Goal: Transaction & Acquisition: Purchase product/service

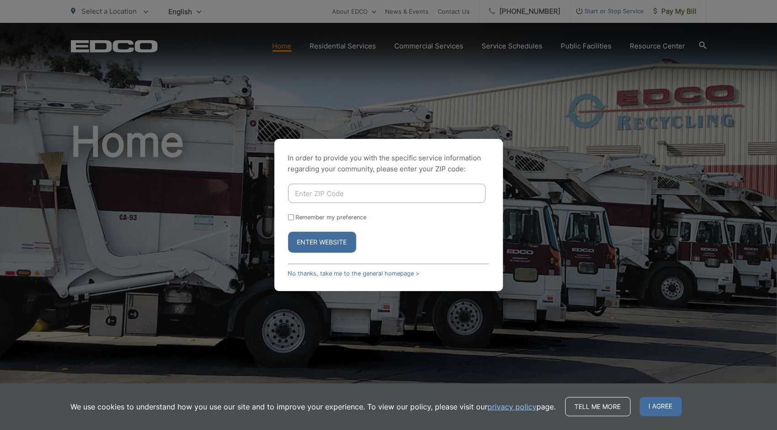
click at [302, 187] on input "Enter ZIP Code" at bounding box center [386, 193] width 197 height 19
type input "92021-2437"
click at [291, 218] on input "Remember my preference" at bounding box center [291, 217] width 6 height 6
checkbox input "true"
click at [319, 239] on button "Enter Website" at bounding box center [322, 242] width 68 height 21
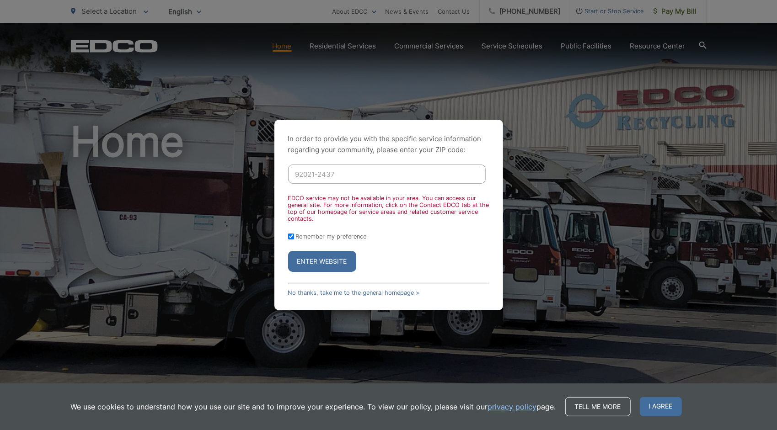
click at [336, 174] on input "92021-2437" at bounding box center [386, 174] width 197 height 19
type input "92021"
click at [330, 265] on button "Enter Website" at bounding box center [322, 261] width 68 height 21
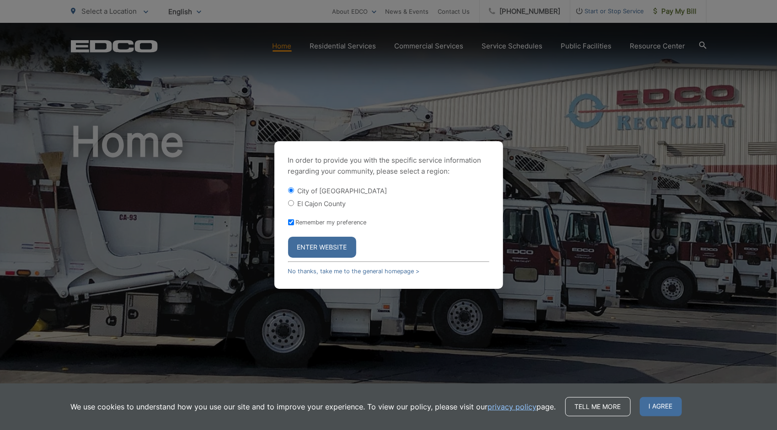
click at [292, 204] on input "El Cajon County" at bounding box center [291, 203] width 6 height 6
radio input "true"
click at [322, 242] on button "Enter Website" at bounding box center [322, 247] width 68 height 21
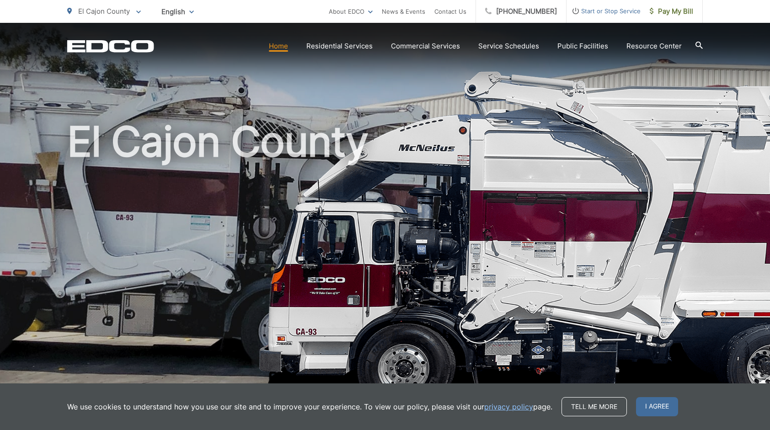
click at [285, 48] on link "Home" at bounding box center [278, 46] width 19 height 11
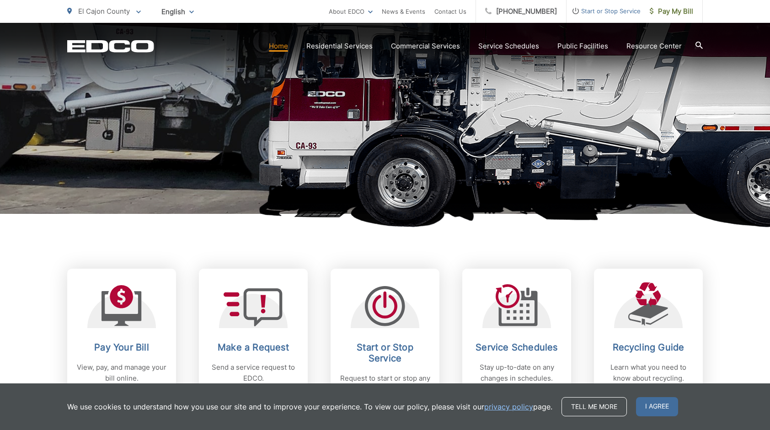
scroll to position [274, 0]
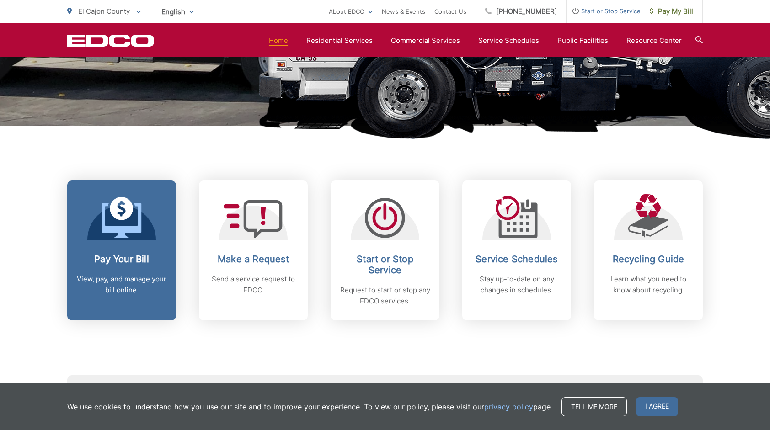
click at [133, 229] on icon at bounding box center [121, 220] width 40 height 35
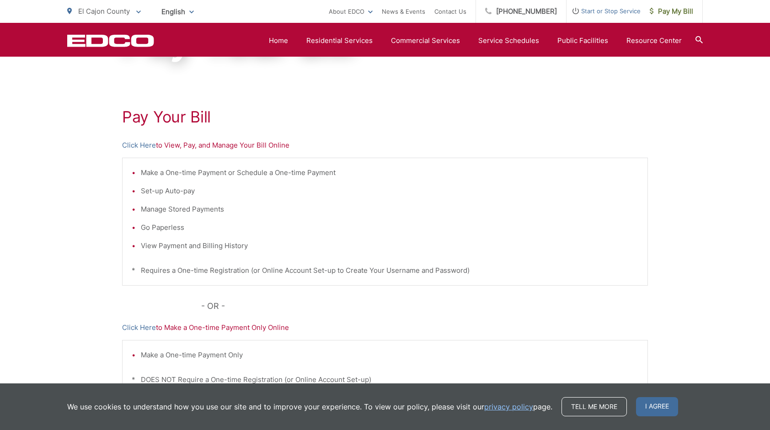
scroll to position [36, 0]
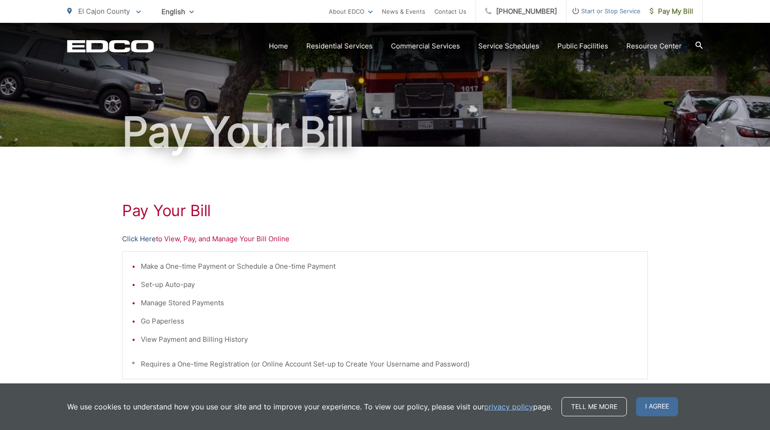
click at [138, 238] on link "Click Here" at bounding box center [139, 239] width 34 height 11
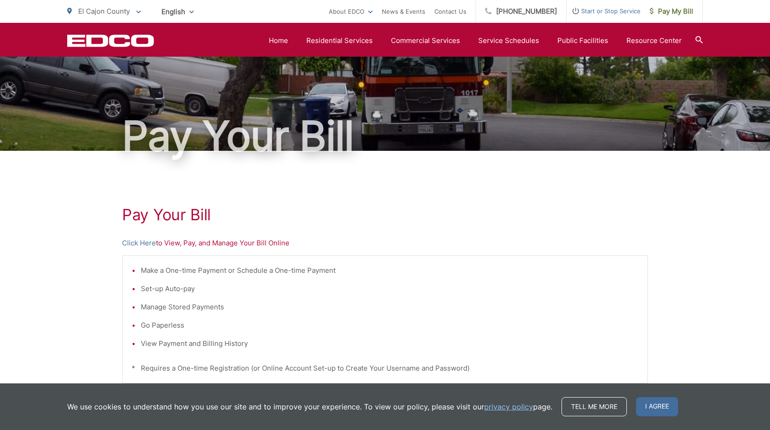
scroll to position [0, 0]
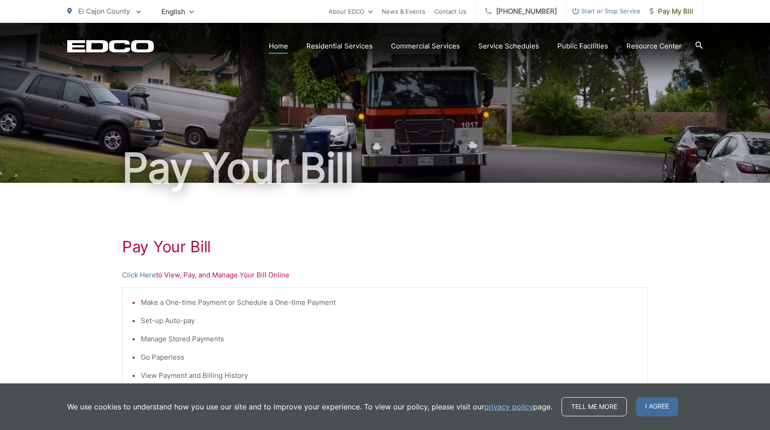
click at [283, 45] on link "Home" at bounding box center [278, 46] width 19 height 11
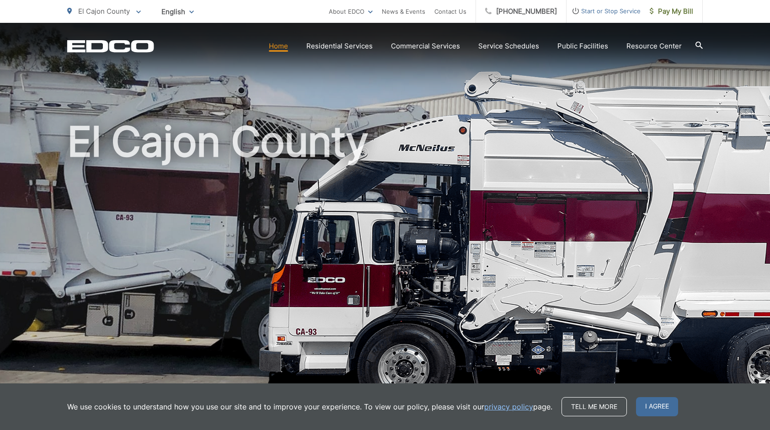
click at [284, 48] on link "Home" at bounding box center [278, 46] width 19 height 11
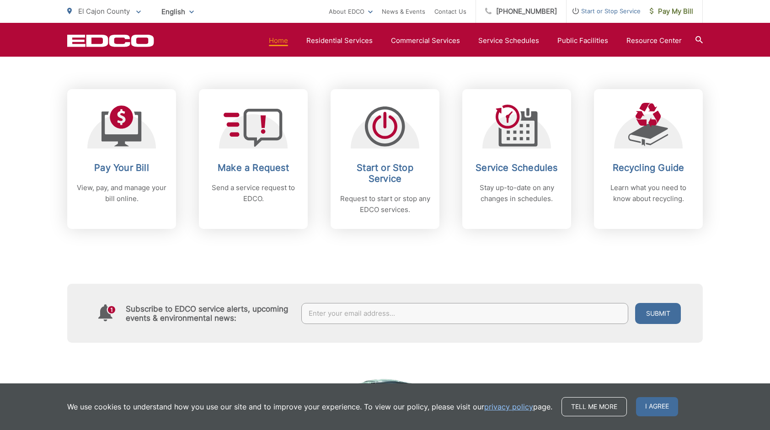
scroll to position [274, 0]
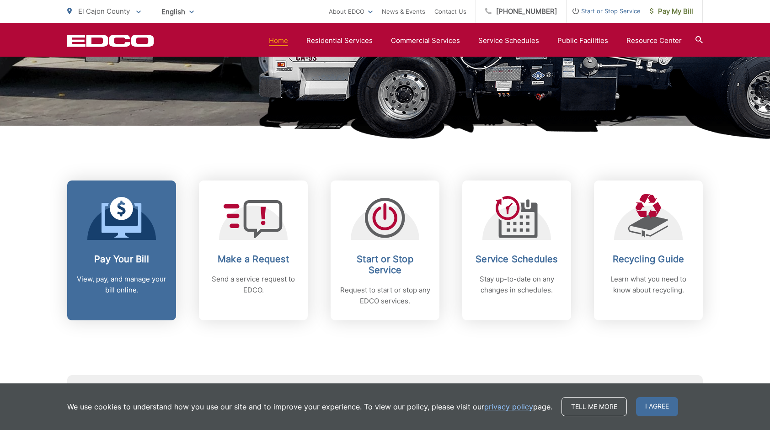
click at [125, 251] on link "Pay Your Bill View, pay, and manage your bill online." at bounding box center [121, 251] width 109 height 140
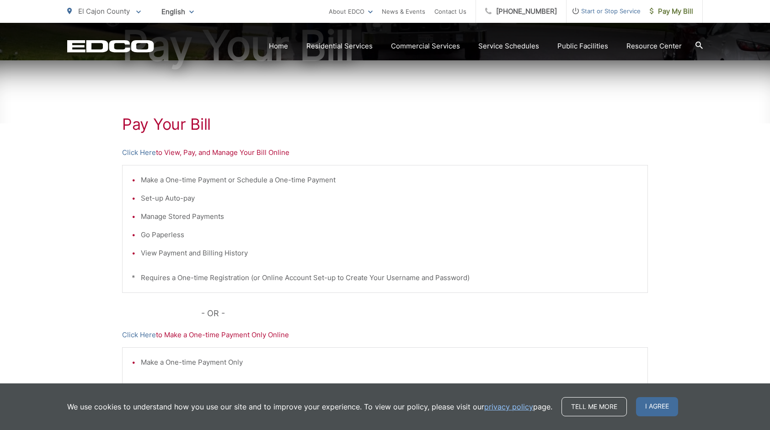
scroll to position [137, 0]
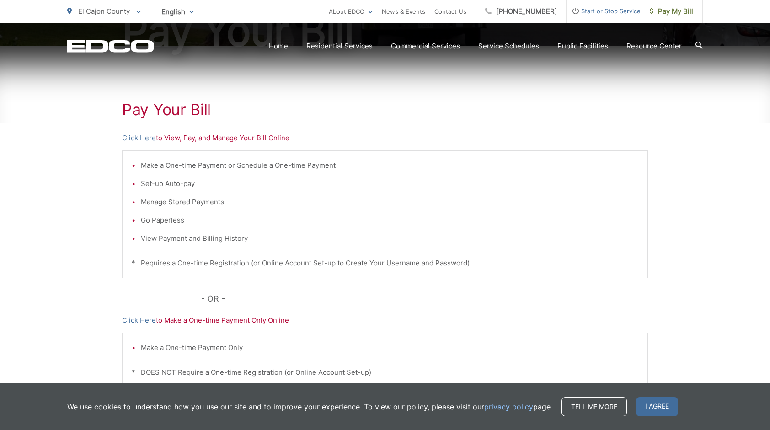
click at [211, 239] on li "View Payment and Billing History" at bounding box center [389, 238] width 497 height 11
click at [141, 236] on li "View Payment and Billing History" at bounding box center [389, 238] width 497 height 11
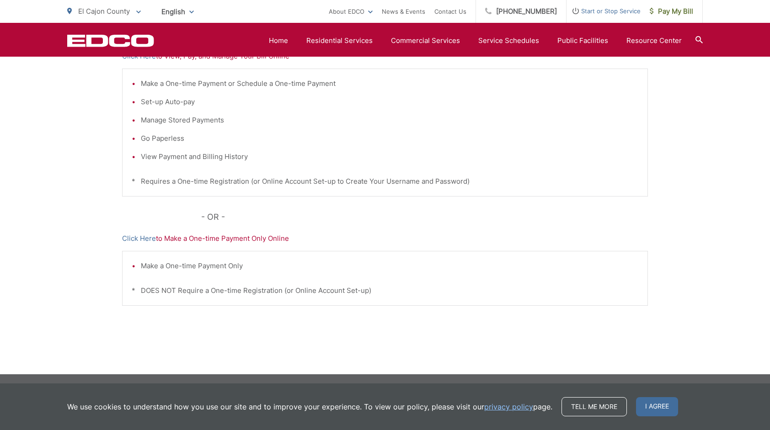
scroll to position [82, 0]
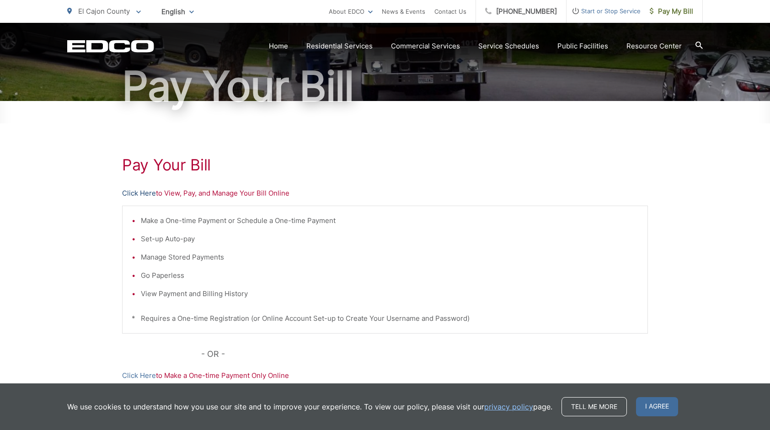
click at [147, 190] on link "Click Here" at bounding box center [139, 193] width 34 height 11
